Goal: Task Accomplishment & Management: Manage account settings

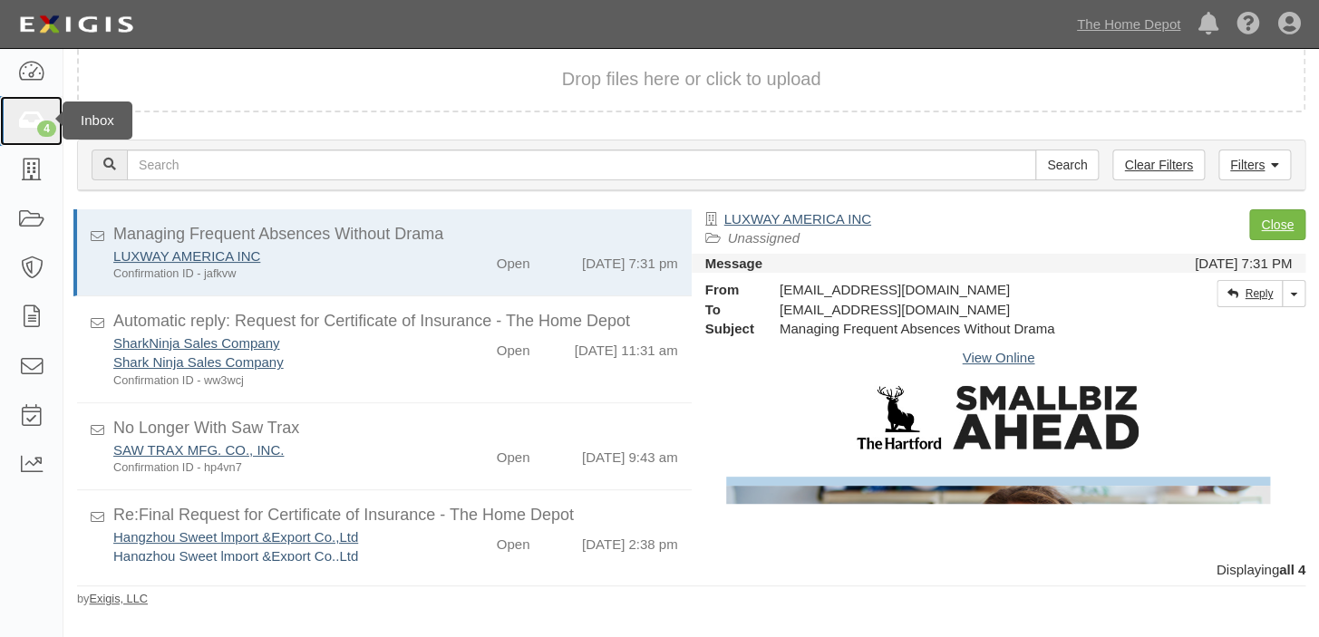
click at [0, 118] on link "4" at bounding box center [31, 120] width 63 height 49
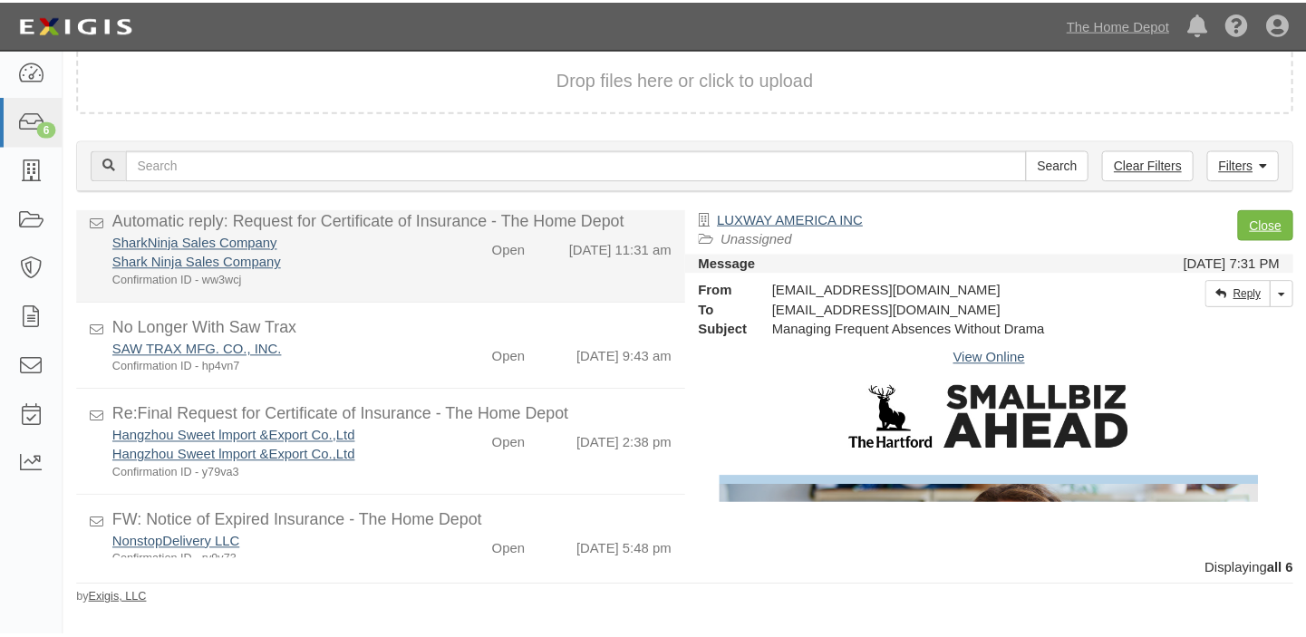
scroll to position [219, 0]
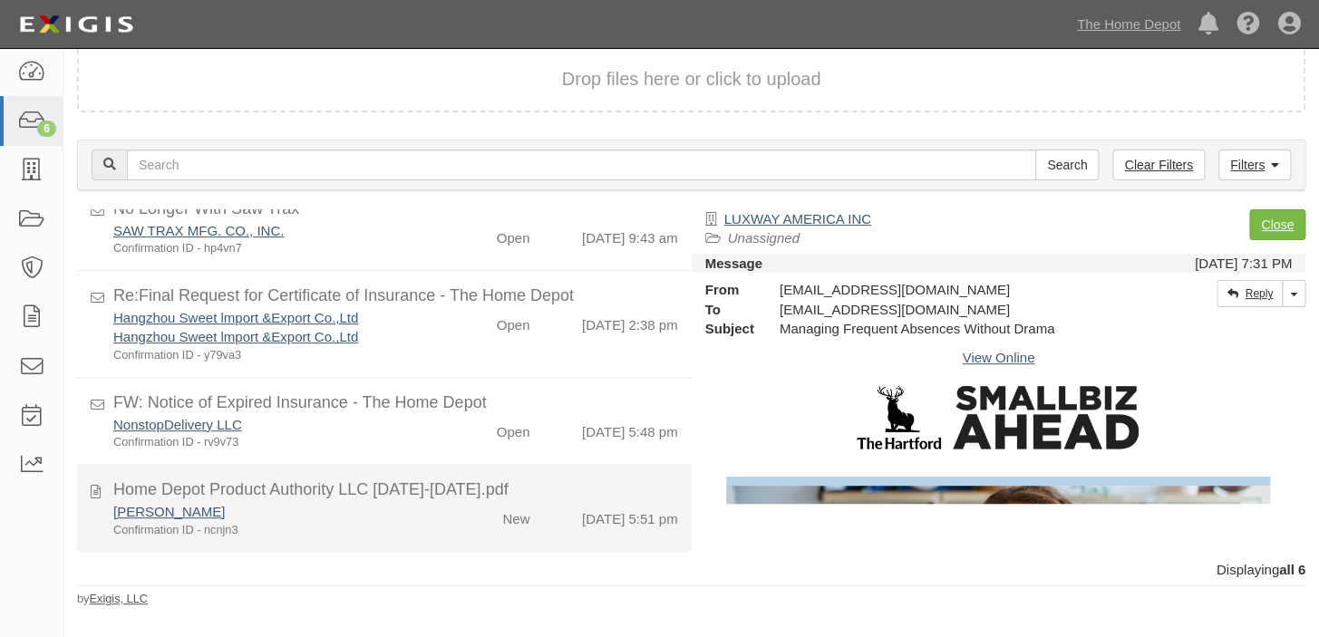
click at [445, 511] on div "New" at bounding box center [494, 515] width 99 height 26
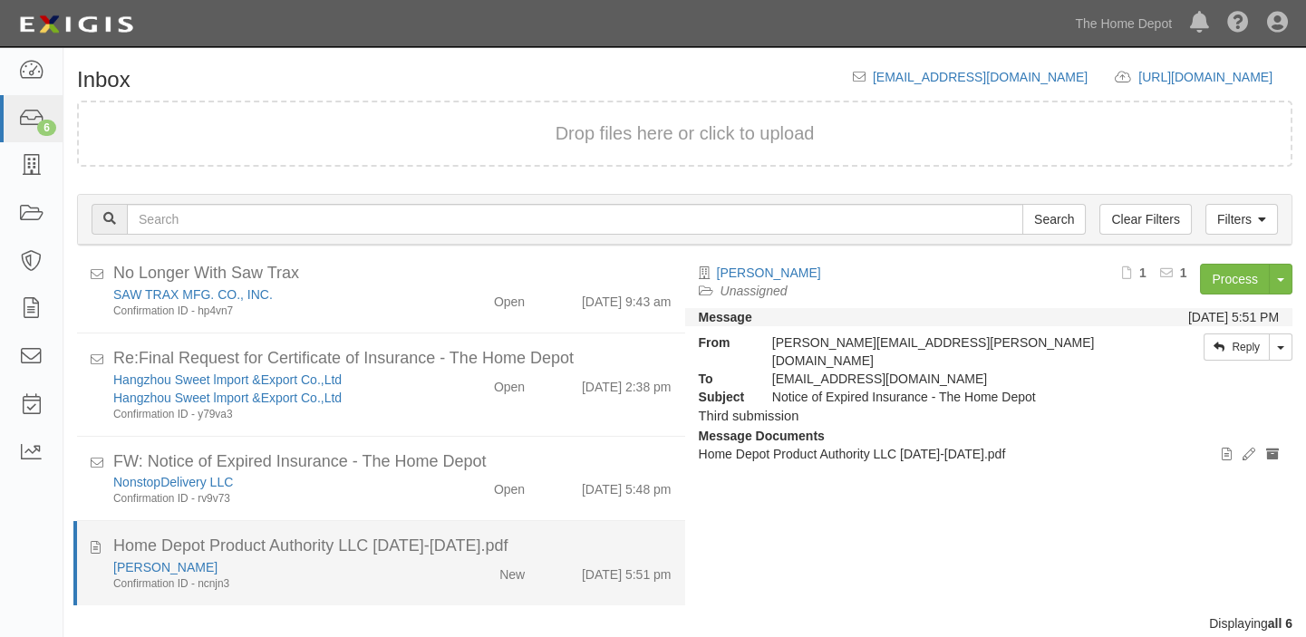
scroll to position [202, 0]
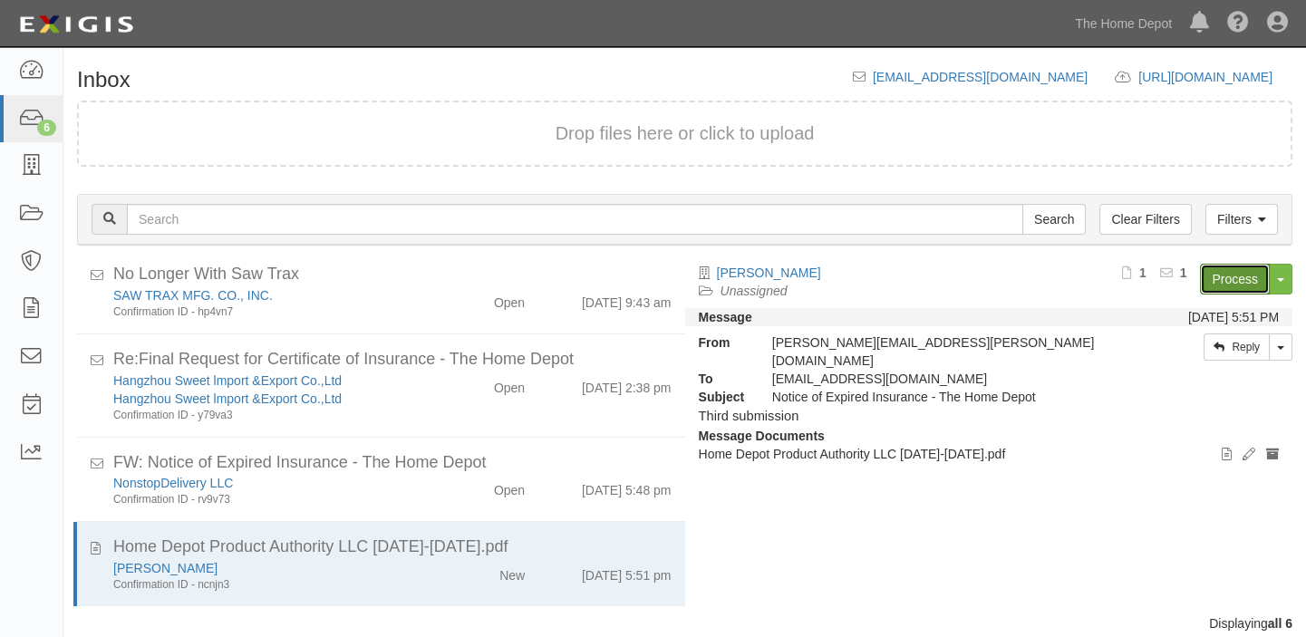
click at [1210, 273] on link "Process" at bounding box center [1235, 279] width 70 height 31
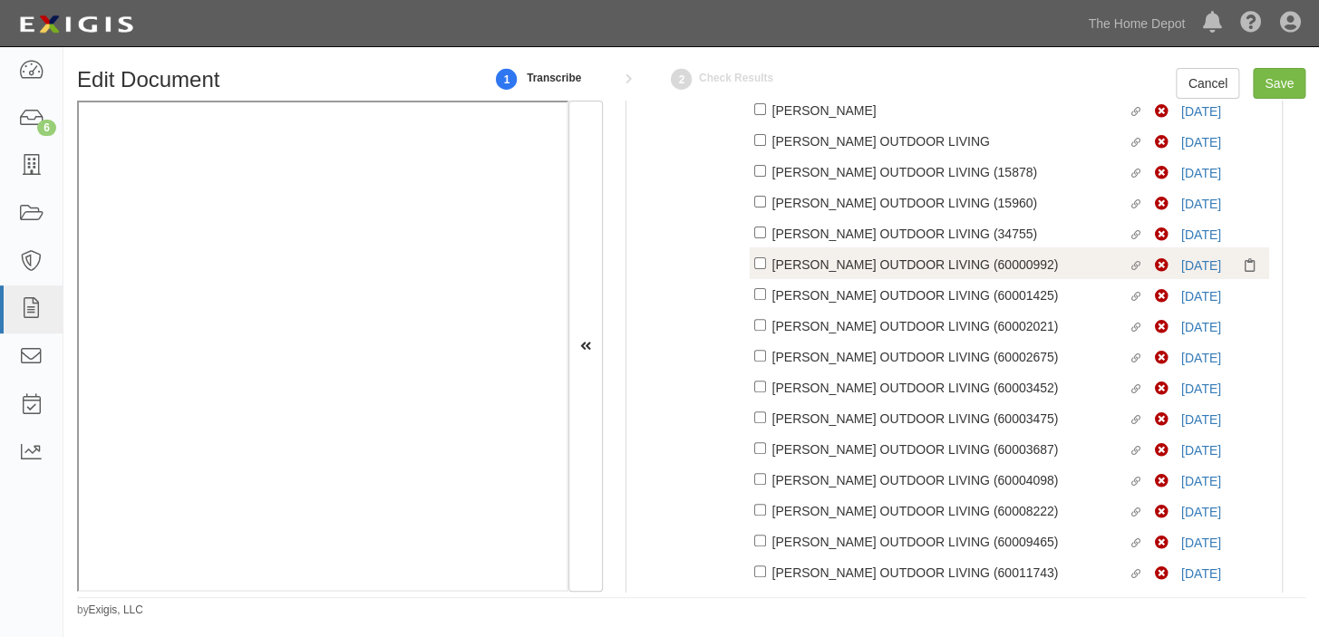
scroll to position [62, 0]
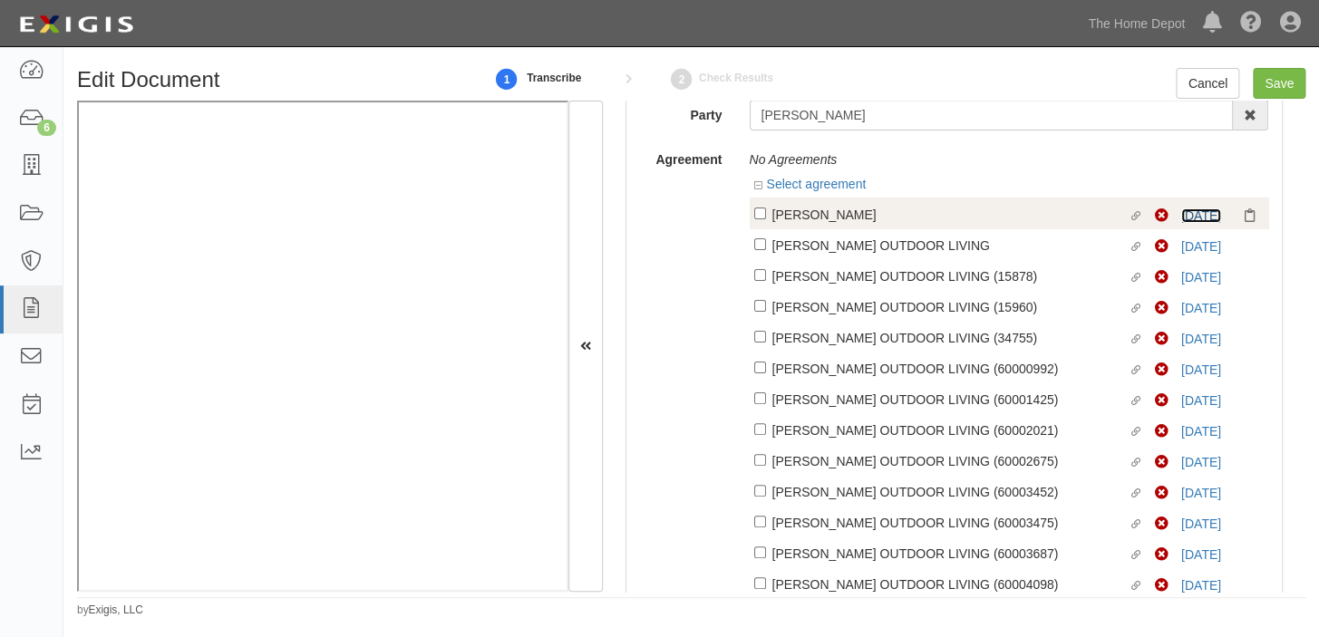
click at [1188, 217] on link "9/1/26" at bounding box center [1201, 215] width 40 height 15
click at [1184, 213] on link "9/1/26" at bounding box center [1201, 215] width 40 height 15
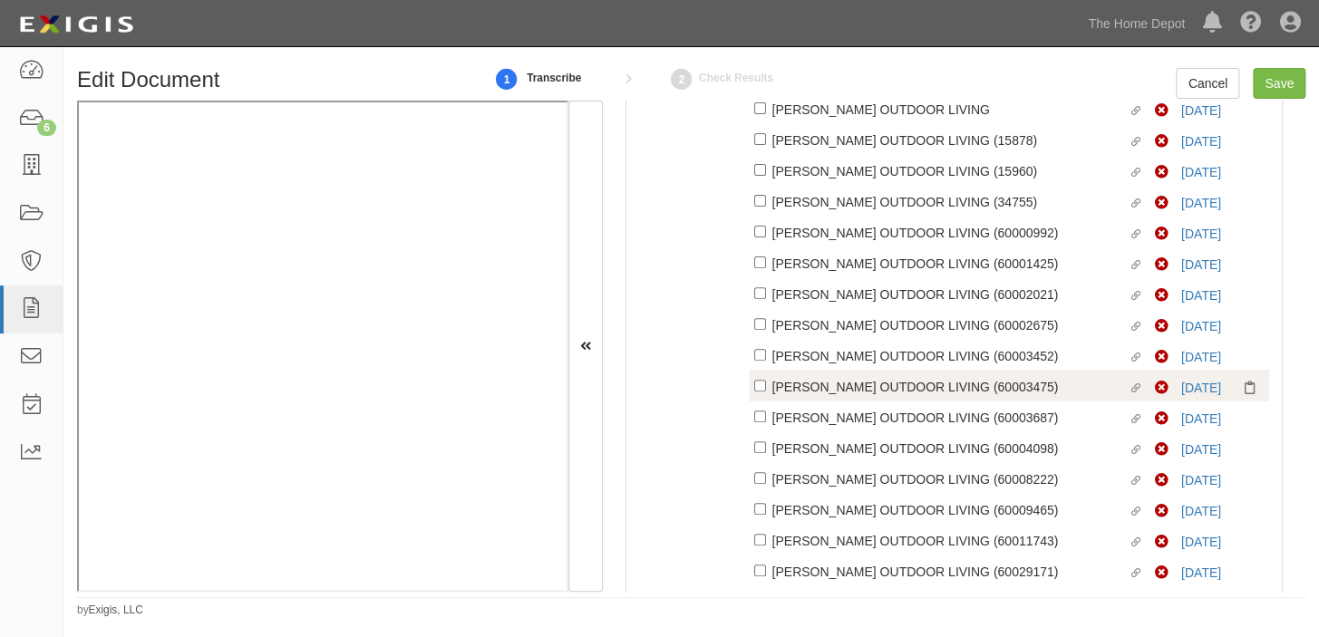
scroll to position [227, 0]
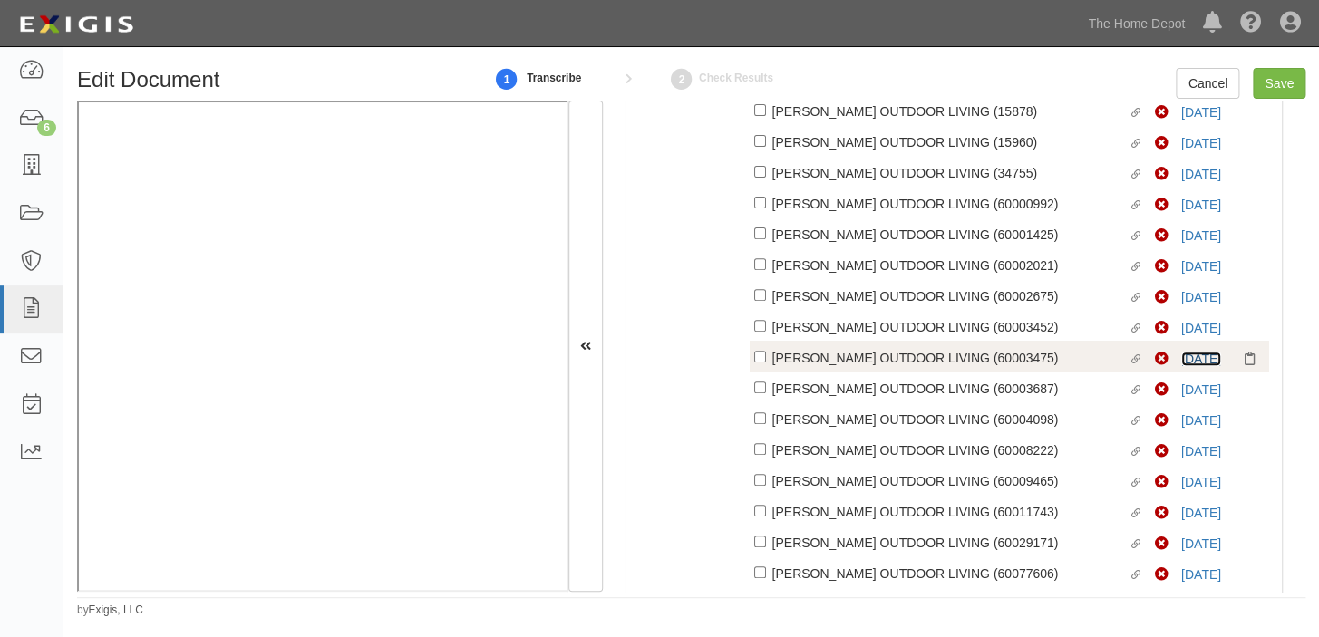
click at [1182, 360] on link "9/1/26" at bounding box center [1201, 359] width 40 height 15
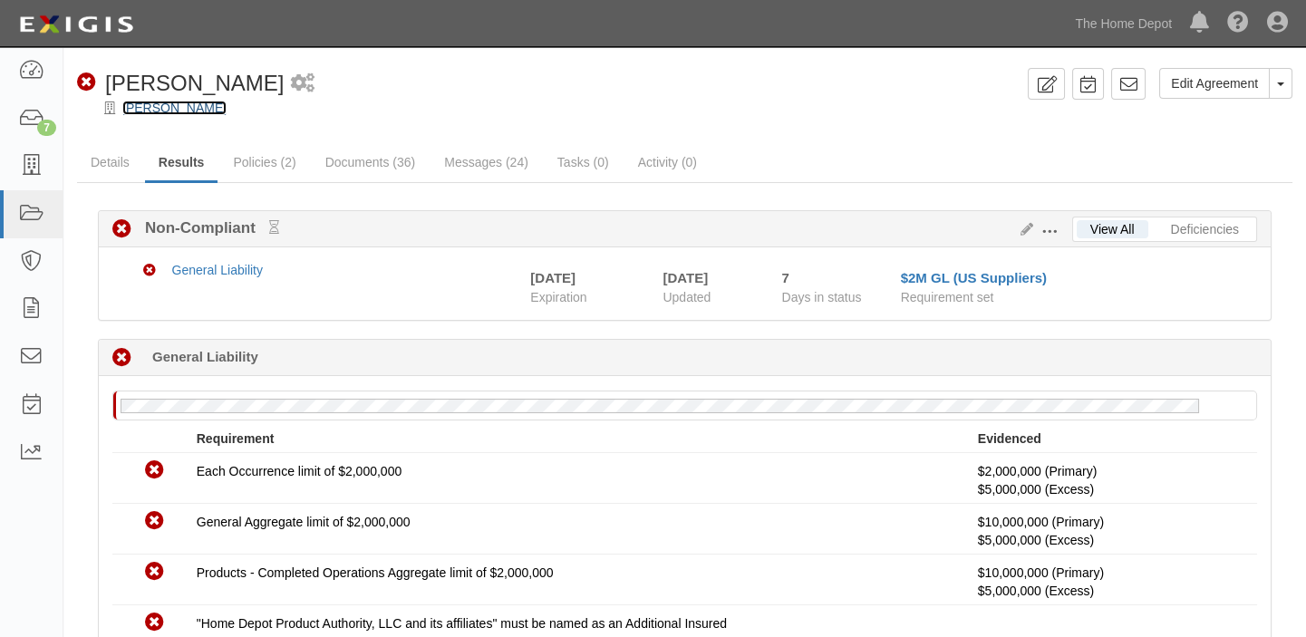
click at [157, 101] on link "[PERSON_NAME]" at bounding box center [174, 108] width 104 height 15
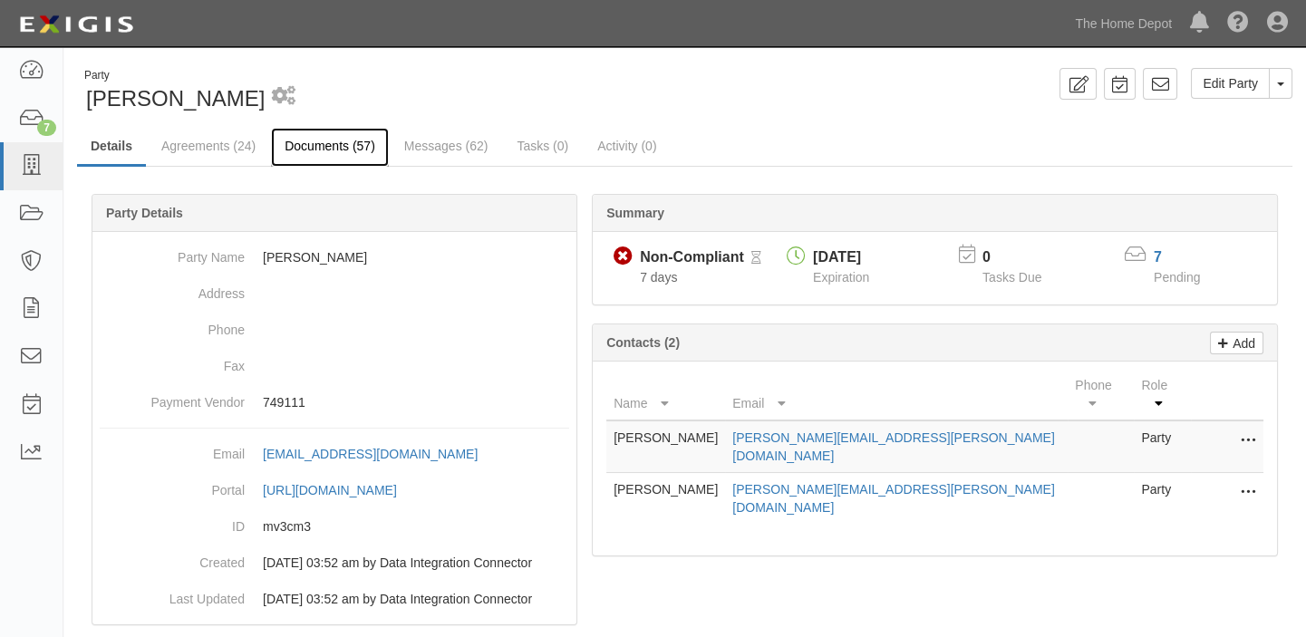
click at [344, 137] on link "Documents (57)" at bounding box center [330, 147] width 118 height 39
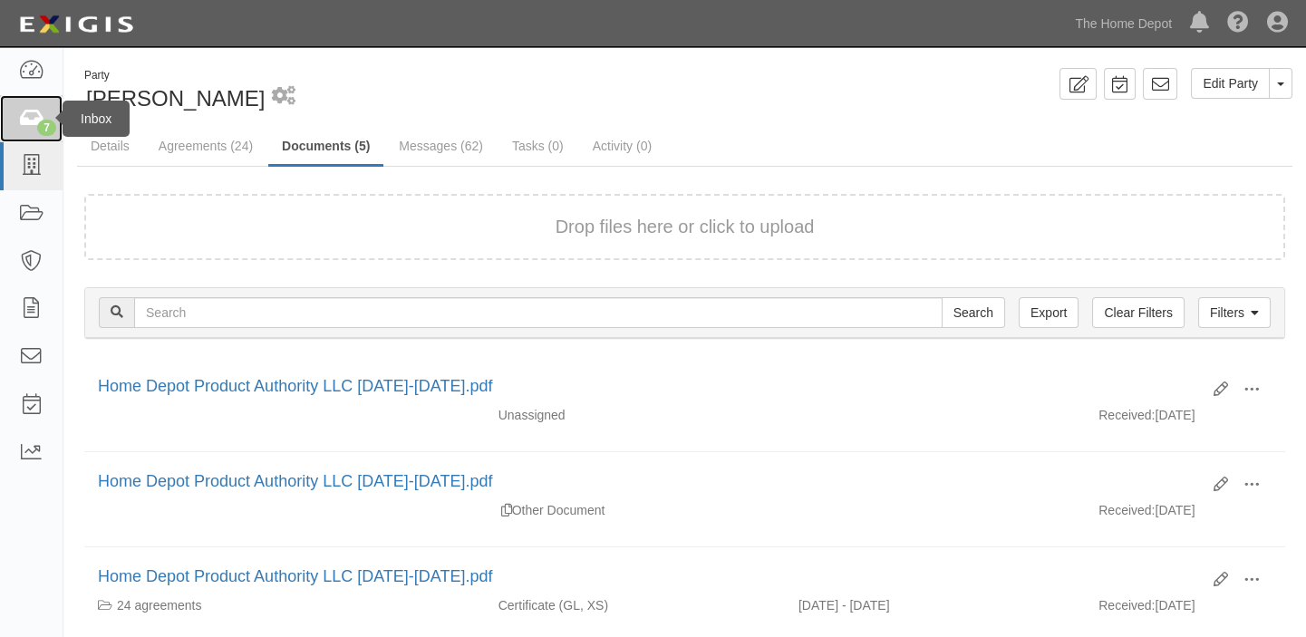
click at [34, 114] on icon at bounding box center [30, 119] width 25 height 21
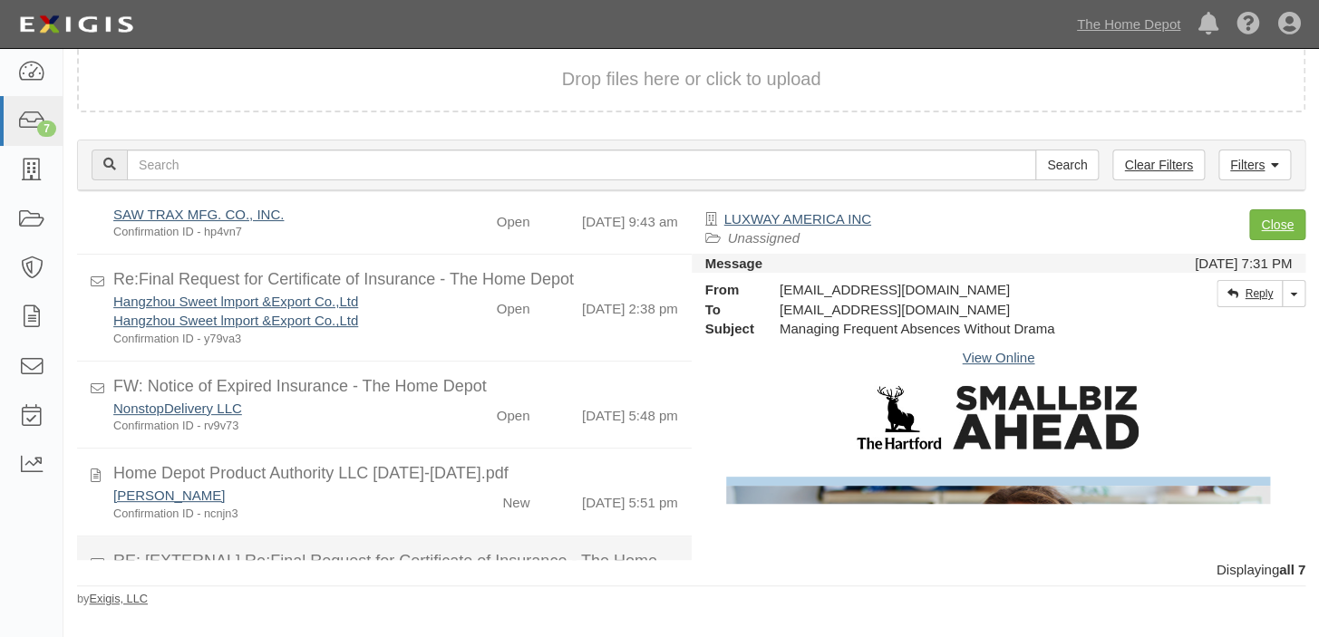
scroll to position [326, 0]
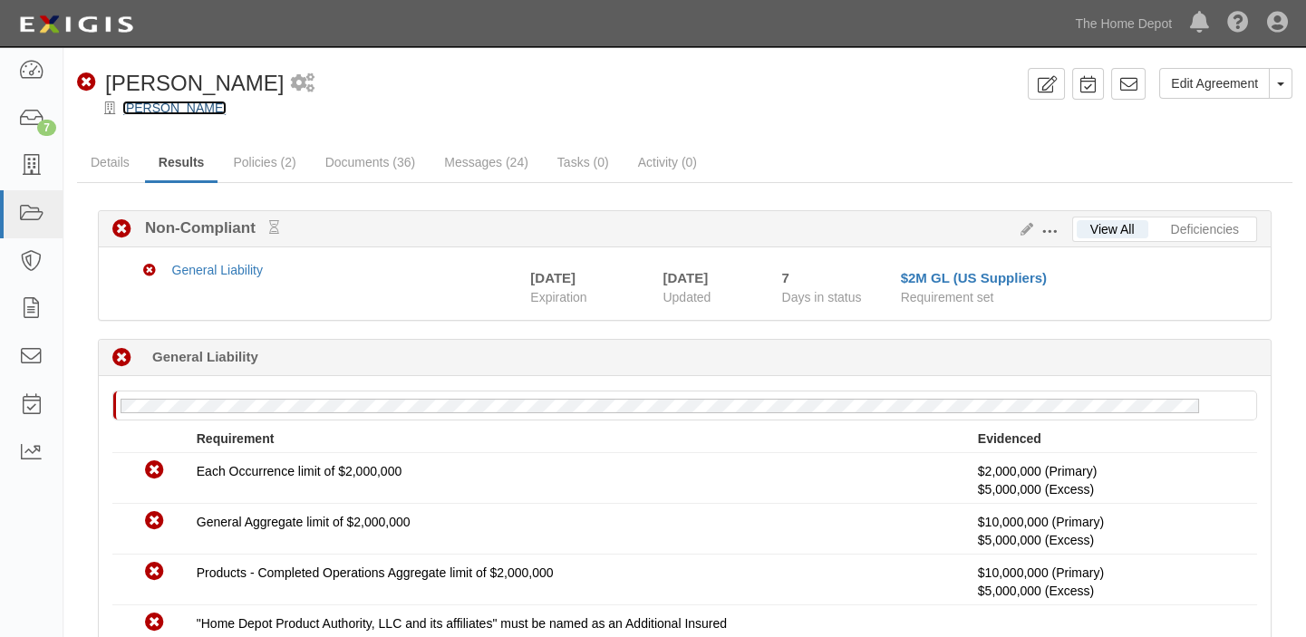
click at [139, 101] on link "[PERSON_NAME]" at bounding box center [174, 108] width 104 height 15
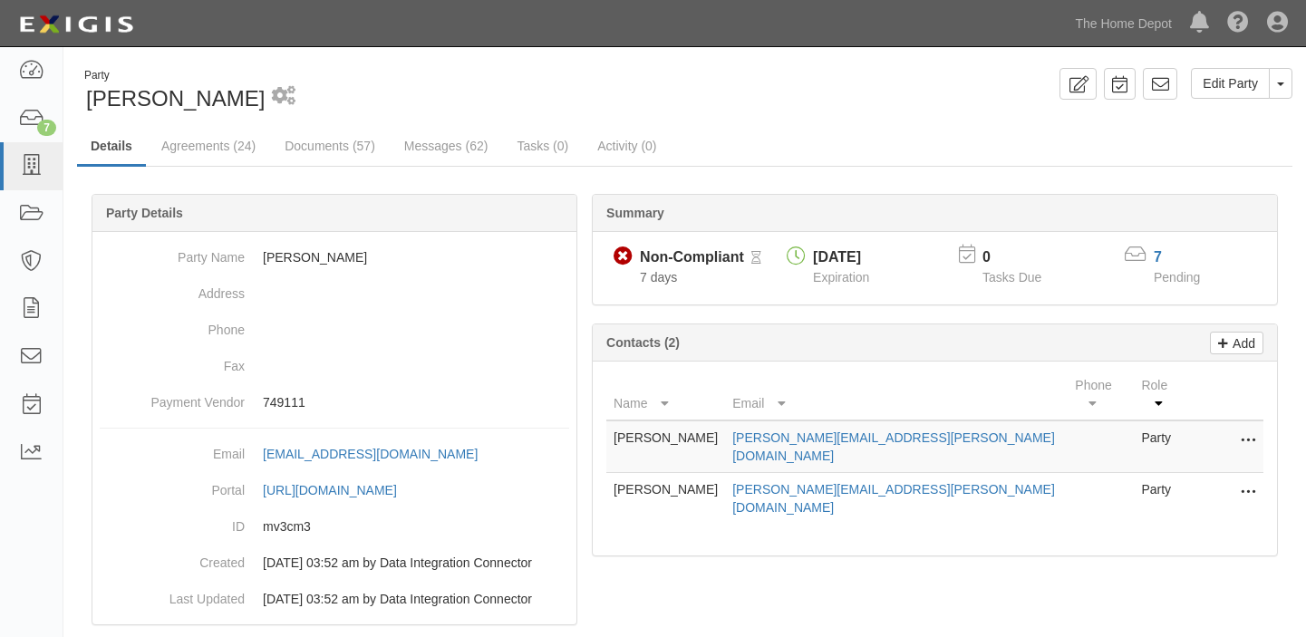
click at [327, 151] on link "Documents (57)" at bounding box center [330, 146] width 118 height 36
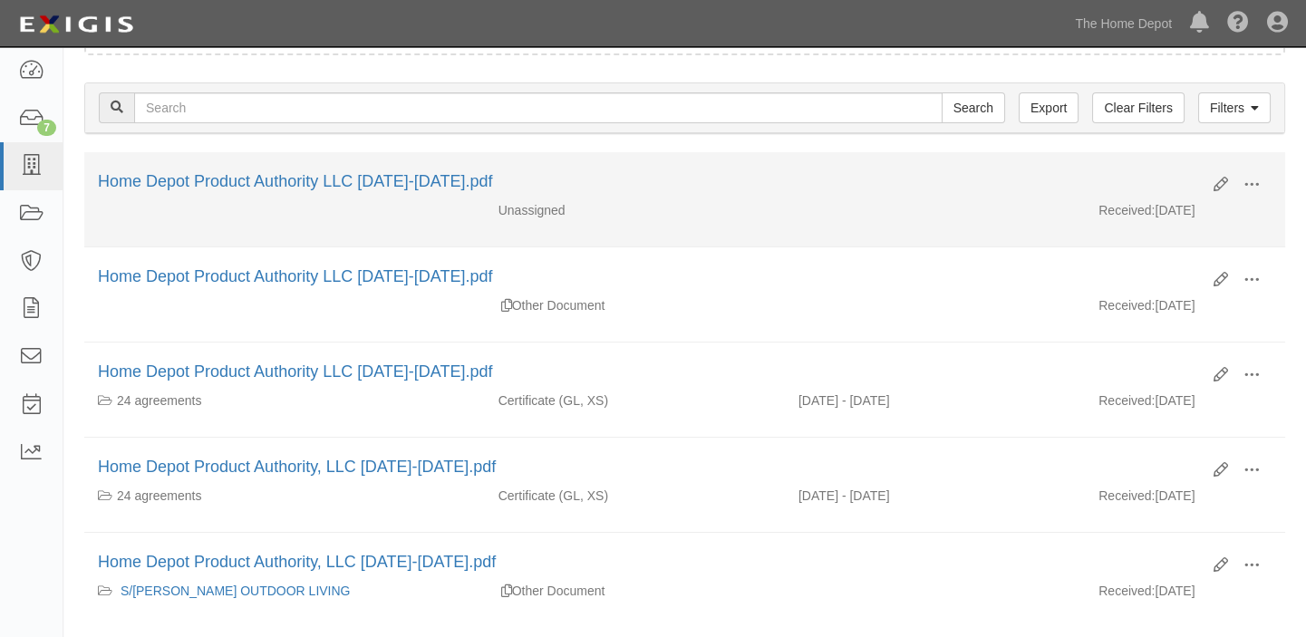
scroll to position [247, 0]
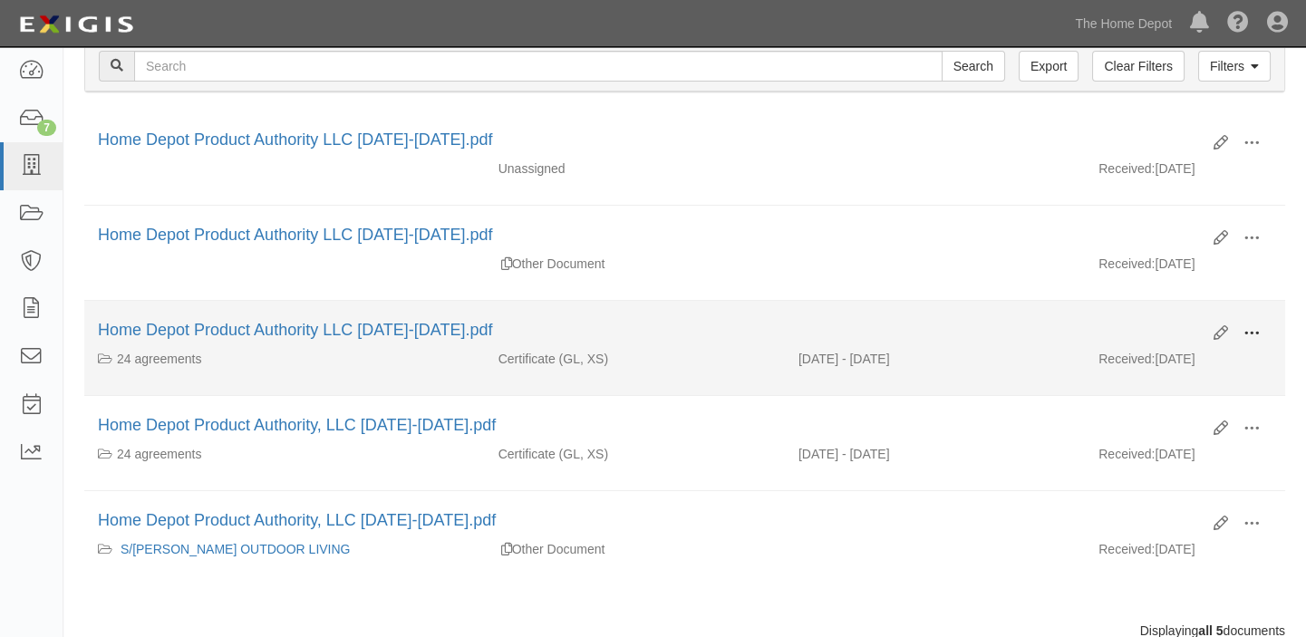
click at [1238, 329] on button at bounding box center [1252, 334] width 40 height 31
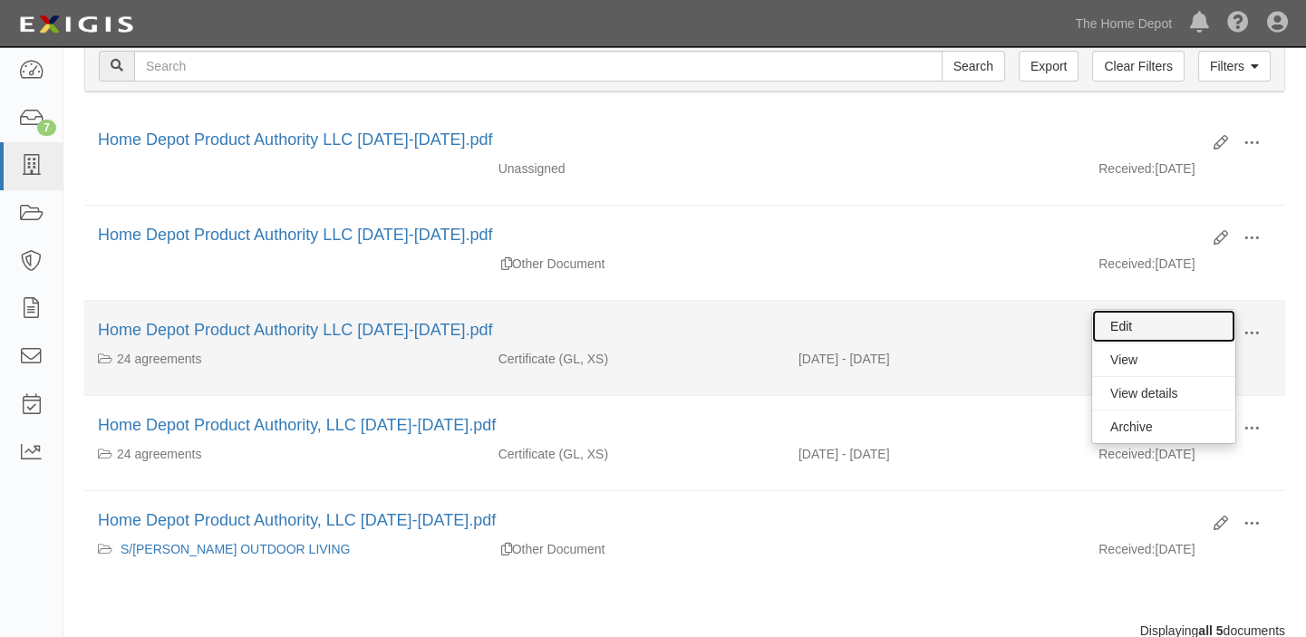
click at [1211, 335] on link "Edit" at bounding box center [1163, 326] width 143 height 33
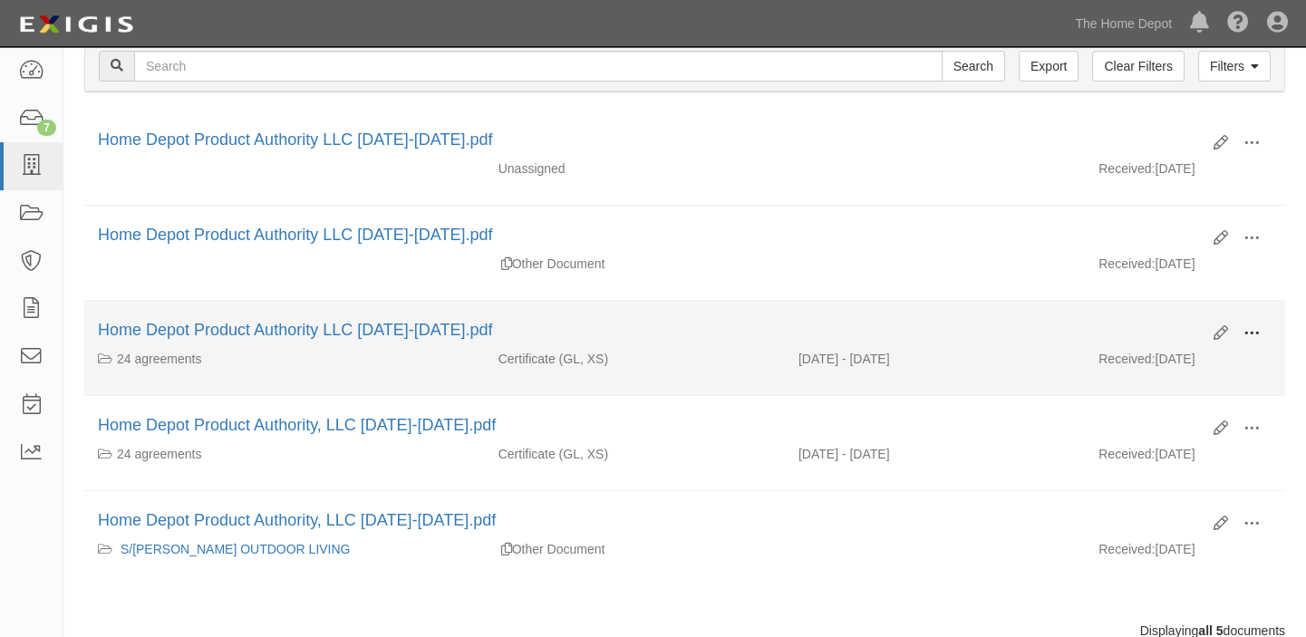
click at [1257, 326] on span at bounding box center [1251, 333] width 16 height 16
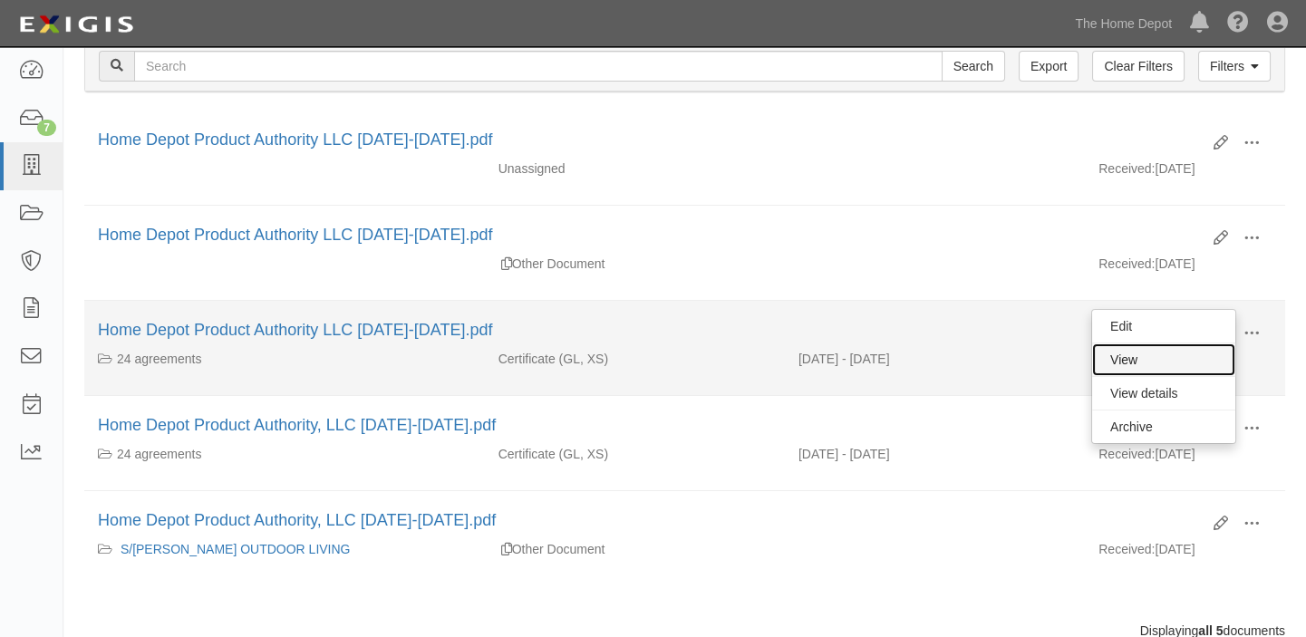
click at [1180, 347] on link "View" at bounding box center [1163, 359] width 143 height 33
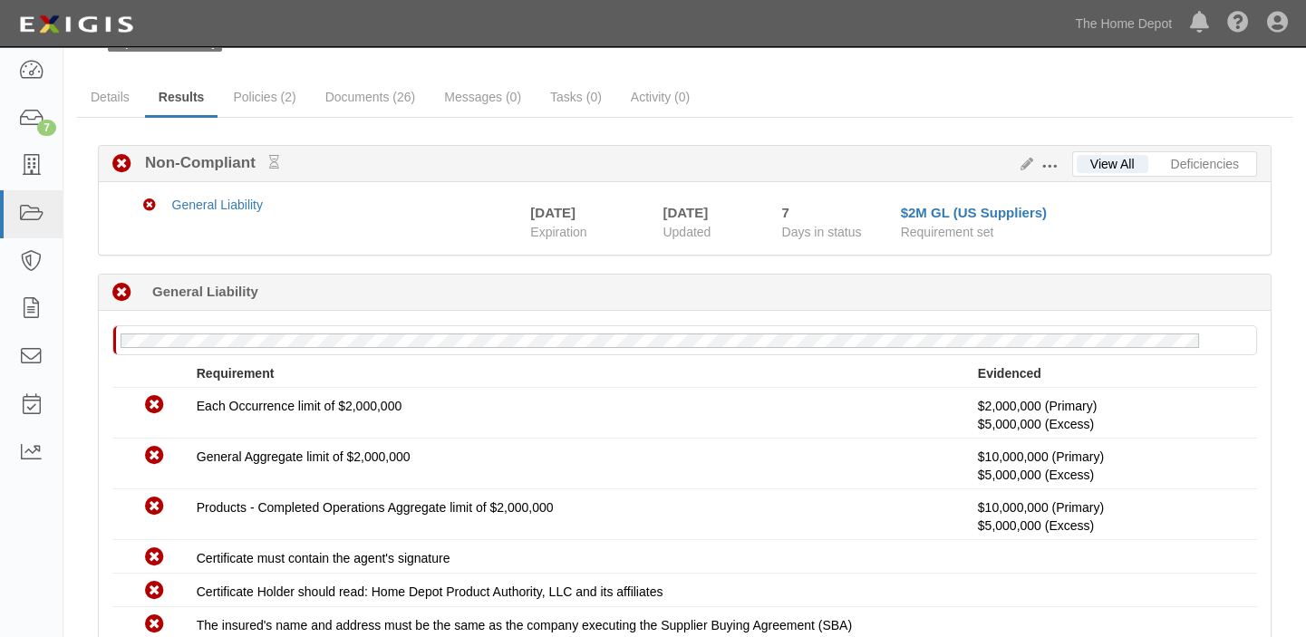
scroll to position [82, 0]
click at [1031, 157] on div "Edit Requirements View History" at bounding box center [1042, 167] width 59 height 20
click at [1025, 163] on icon at bounding box center [1023, 166] width 20 height 13
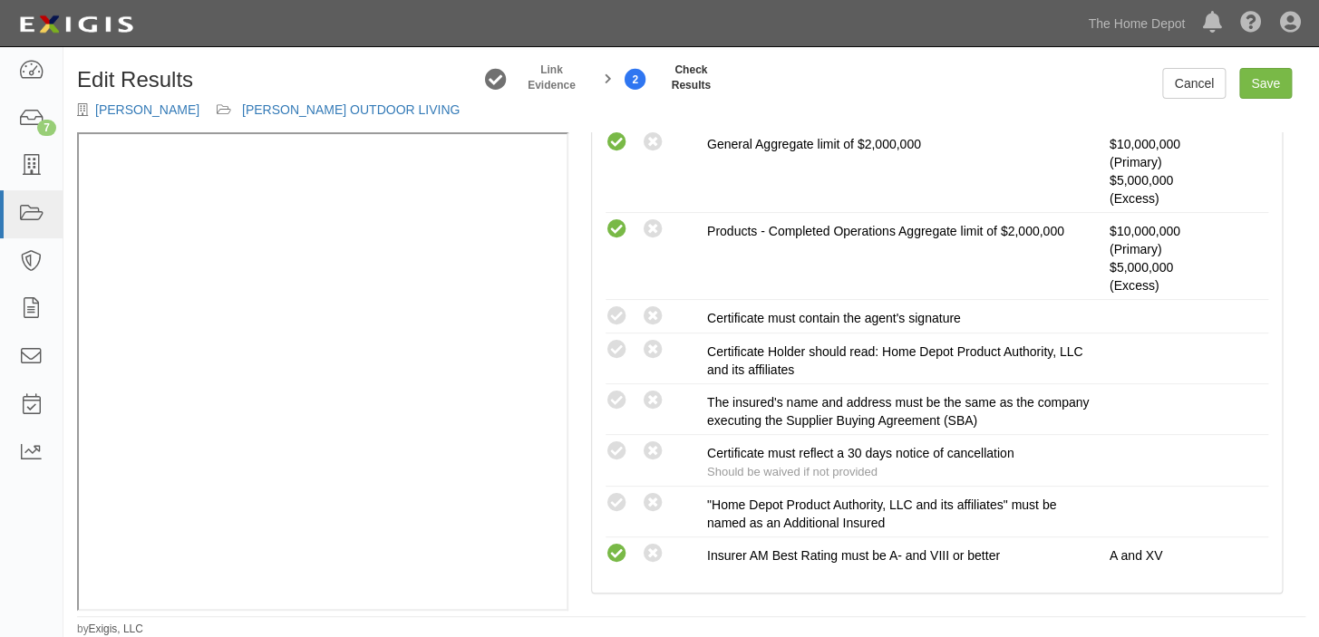
scroll to position [576, 0]
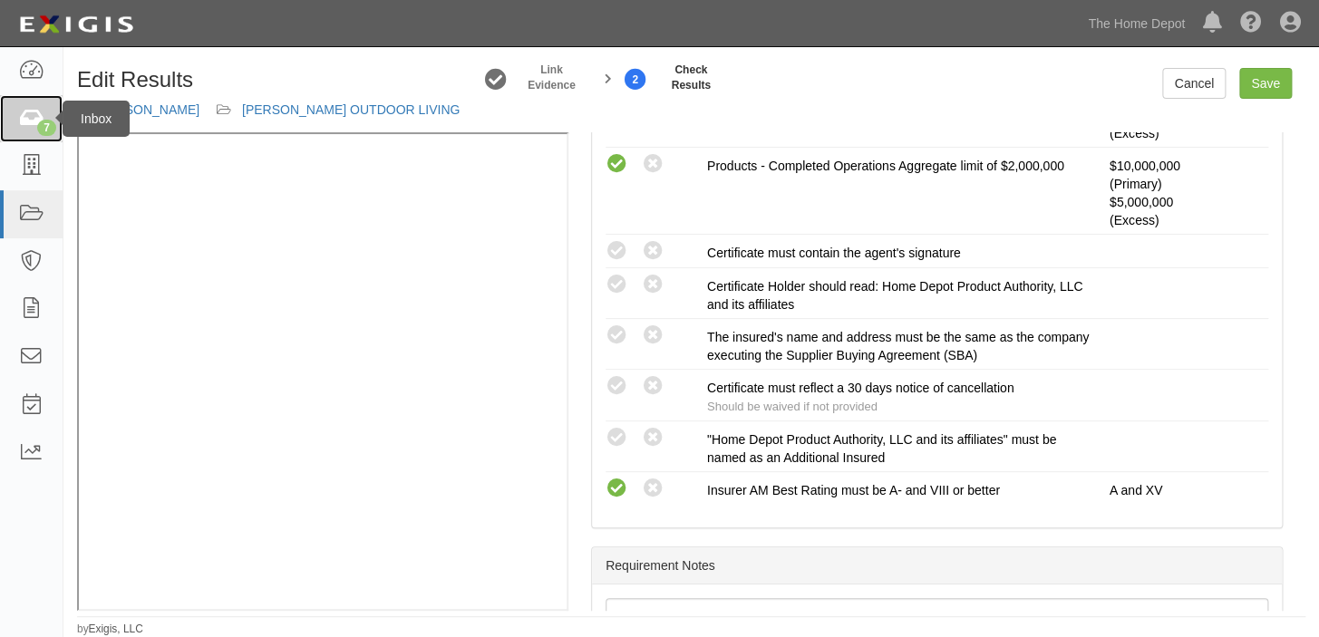
click at [15, 121] on link "7" at bounding box center [31, 119] width 63 height 48
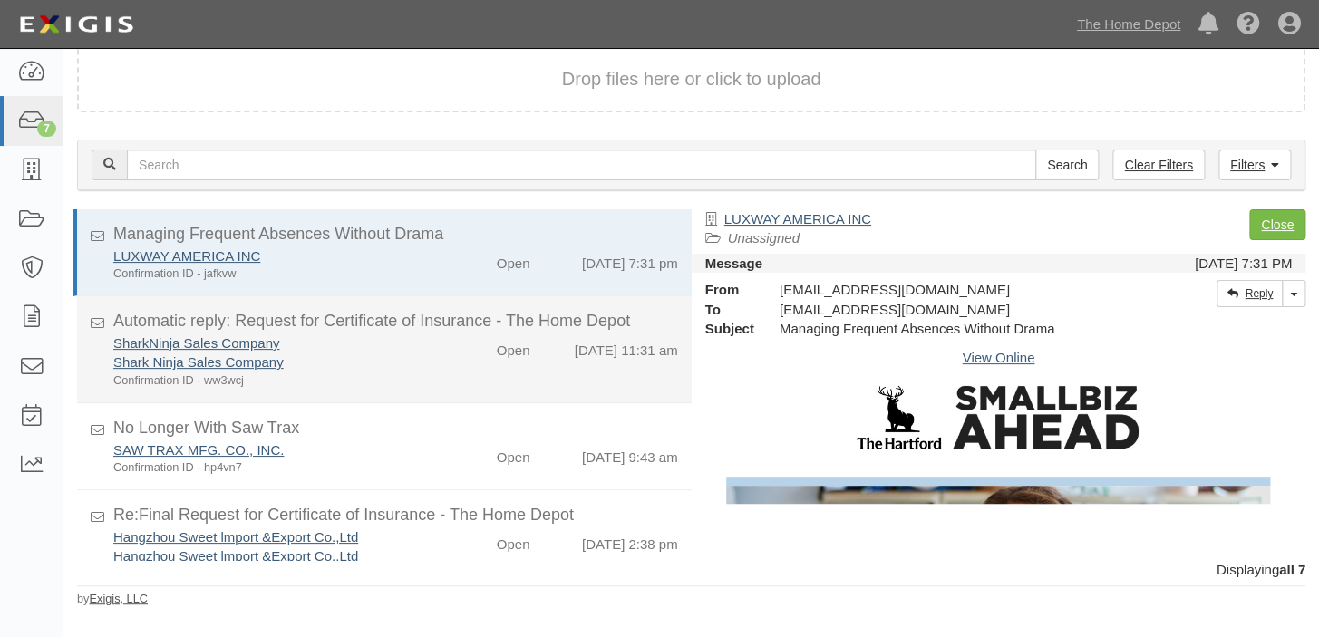
scroll to position [326, 0]
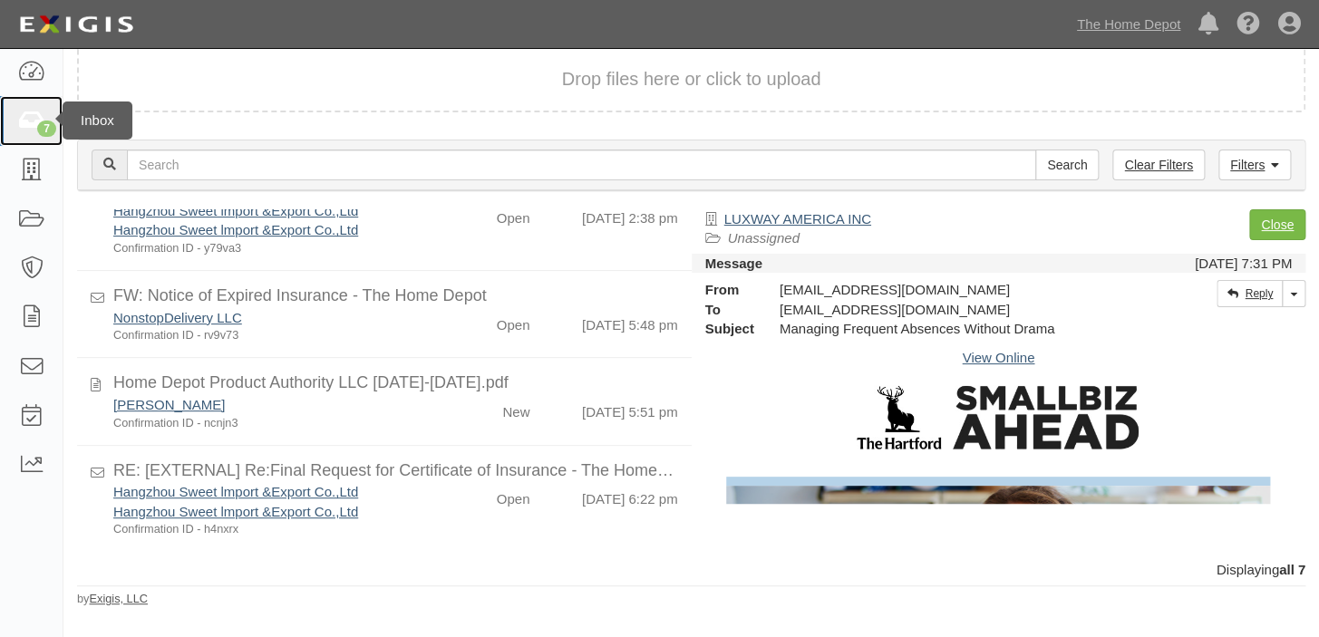
click at [26, 110] on icon at bounding box center [30, 121] width 27 height 22
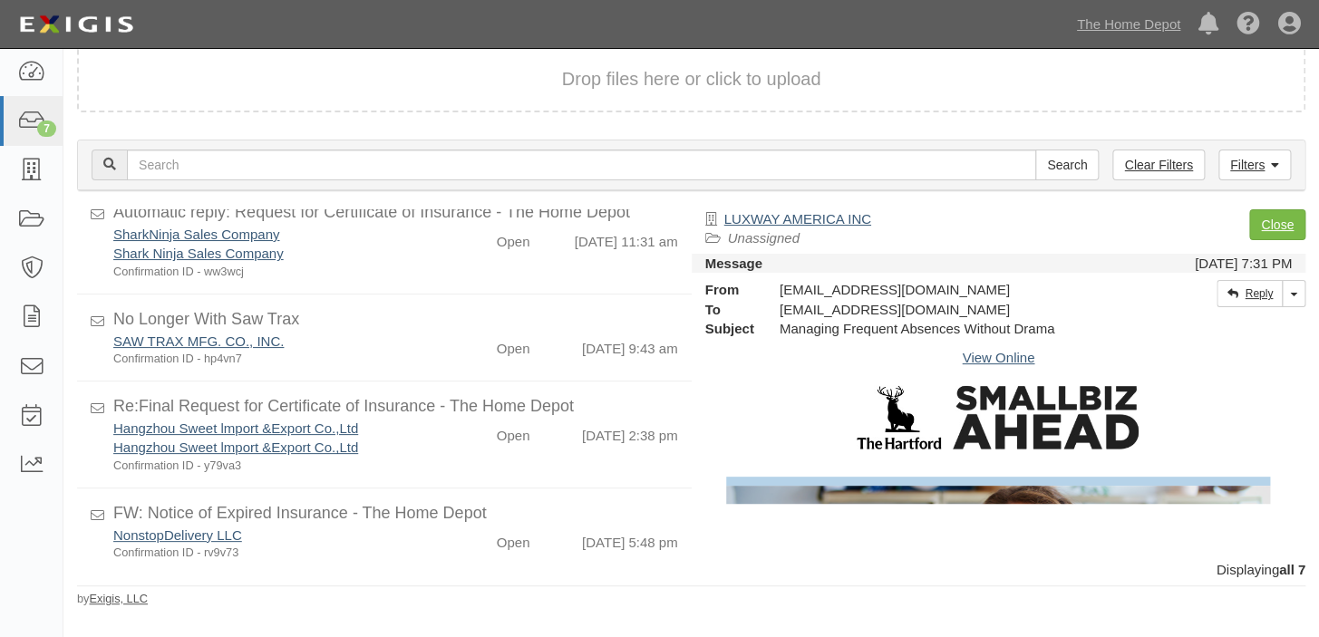
scroll to position [79, 0]
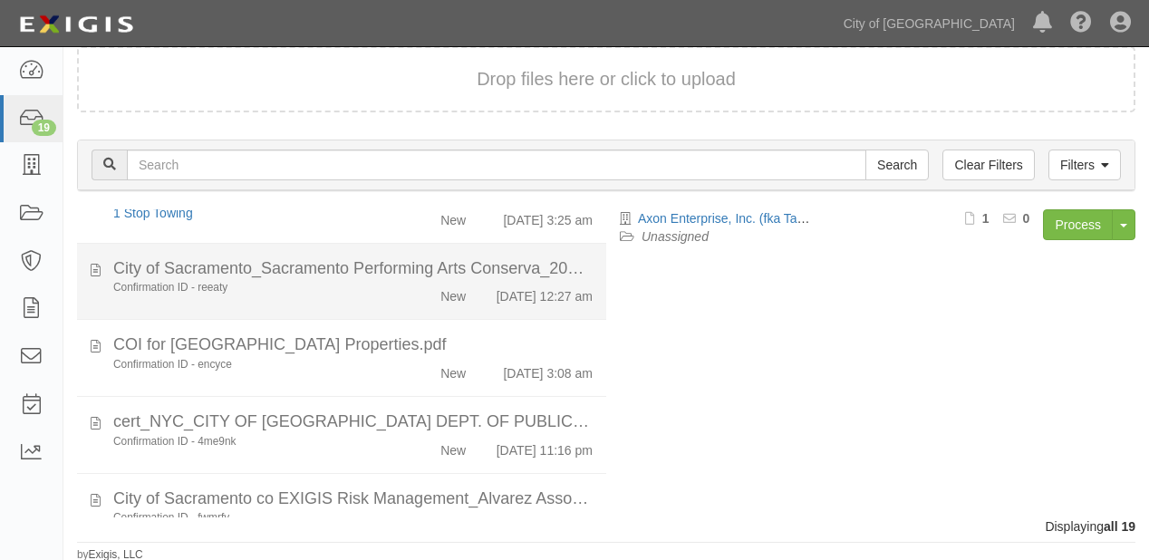
scroll to position [1215, 0]
